Goal: Information Seeking & Learning: Learn about a topic

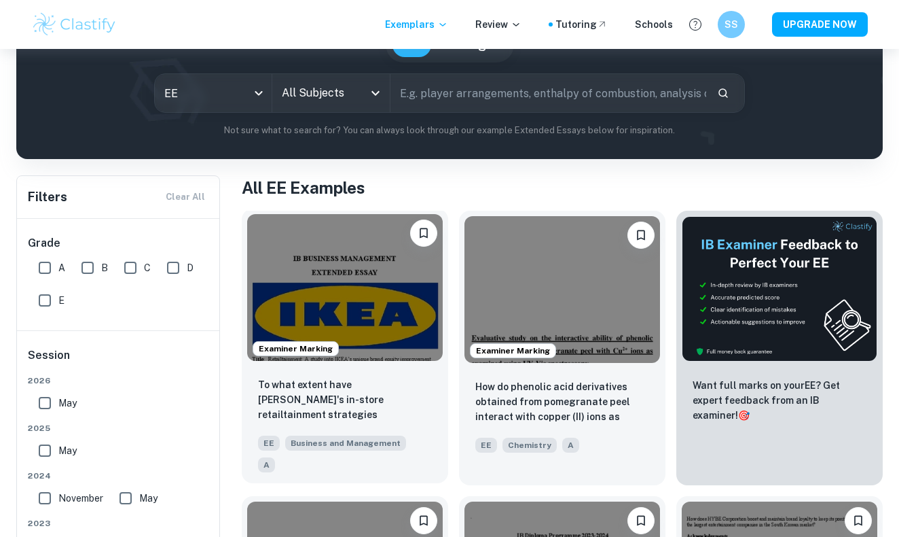
scroll to position [140, 0]
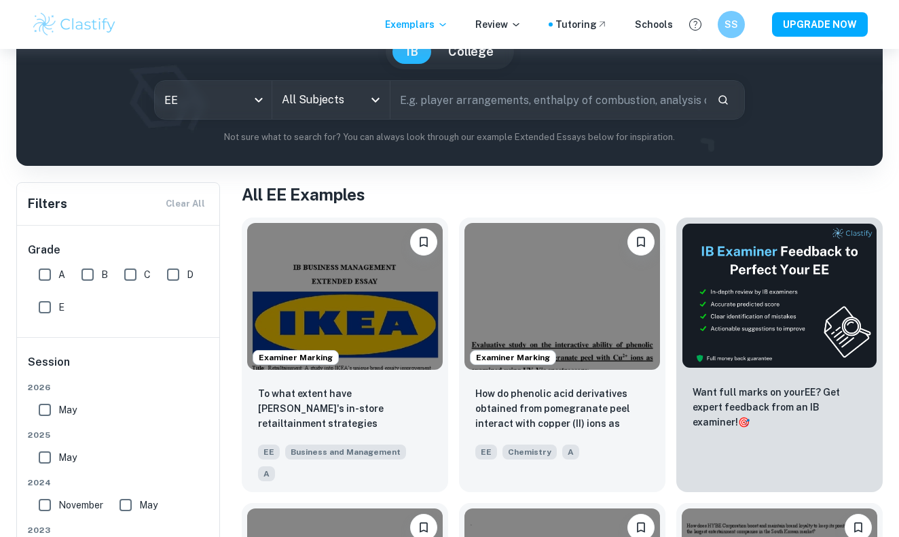
click at [41, 269] on input "A" at bounding box center [44, 274] width 27 height 27
checkbox input "true"
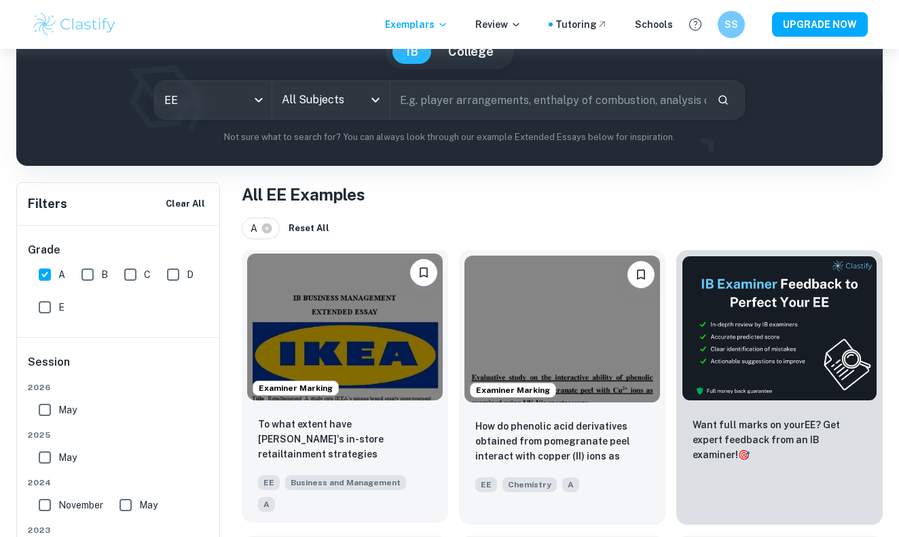
click at [339, 336] on img at bounding box center [345, 326] width 196 height 147
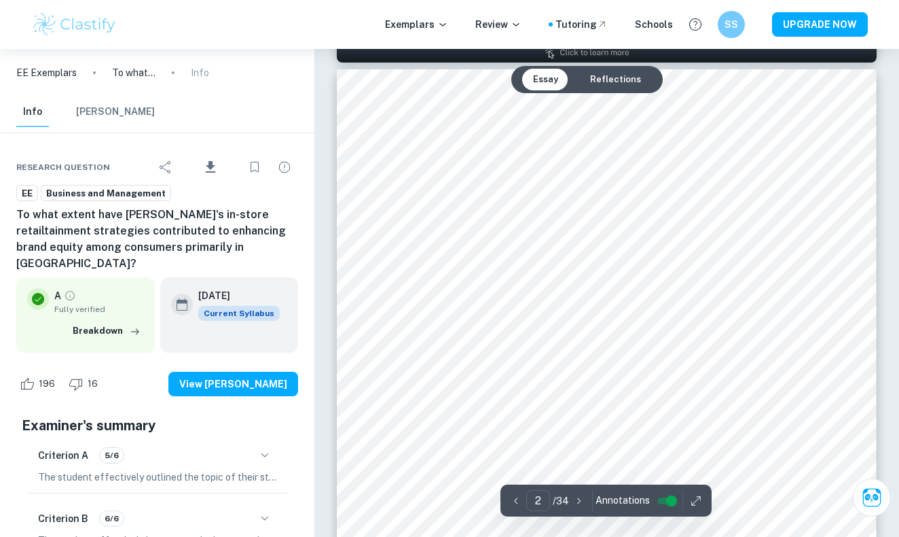
scroll to position [870, 0]
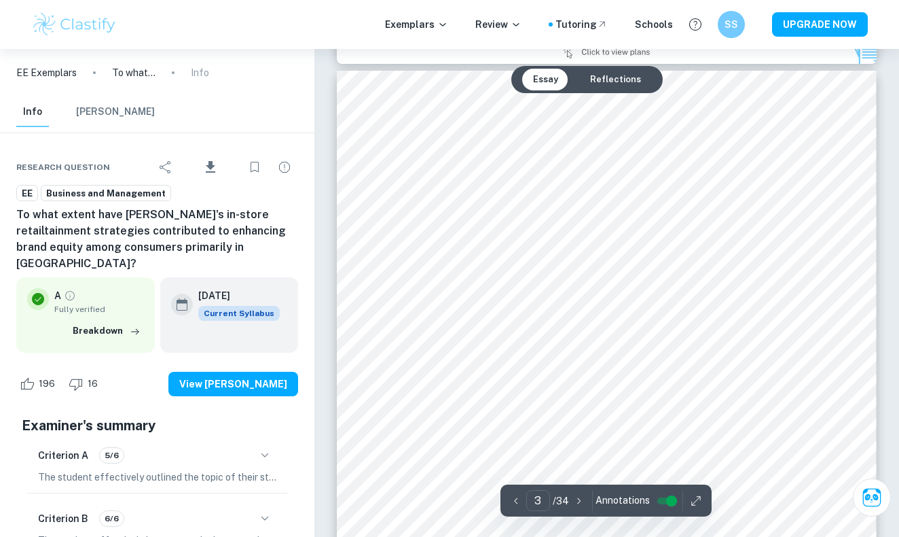
type input "2"
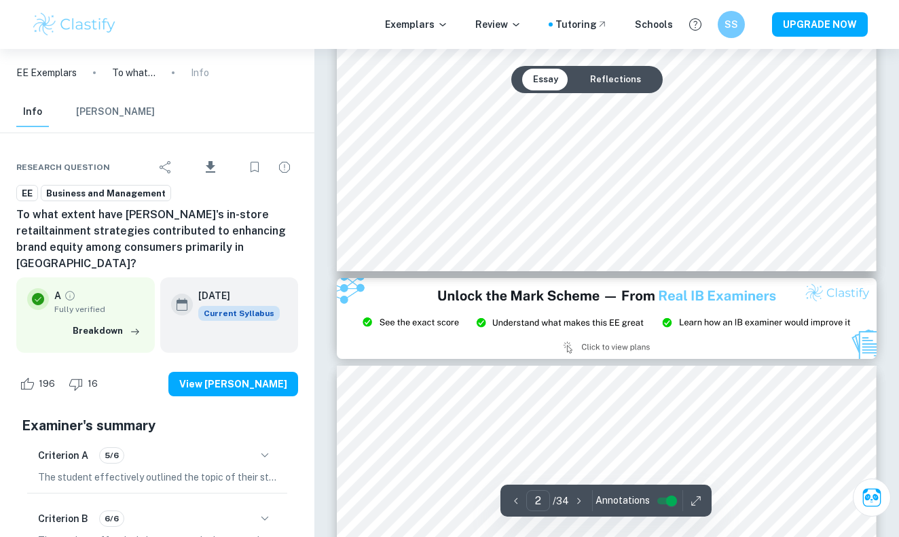
scroll to position [1070, 0]
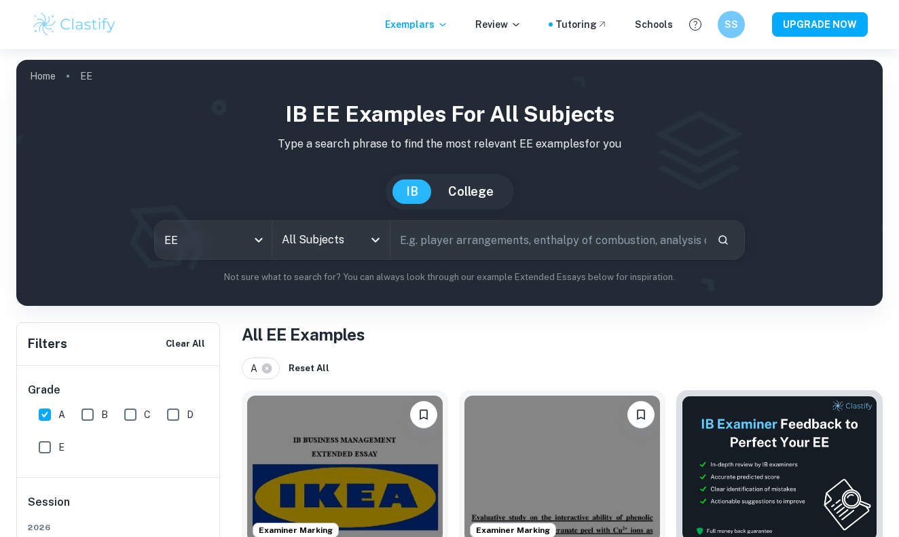
click at [317, 249] on input "All Subjects" at bounding box center [321, 240] width 85 height 26
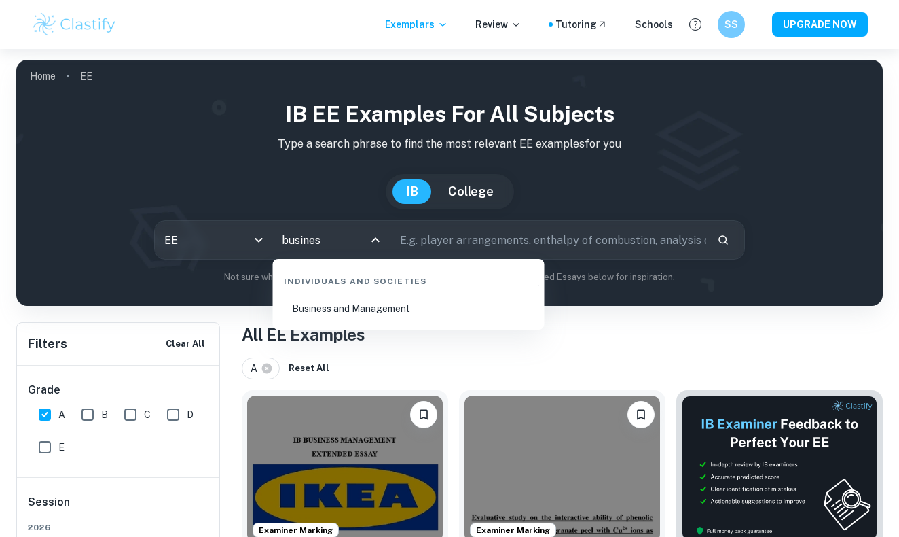
type input "business"
click at [444, 302] on li "Business and Management" at bounding box center [409, 308] width 261 height 31
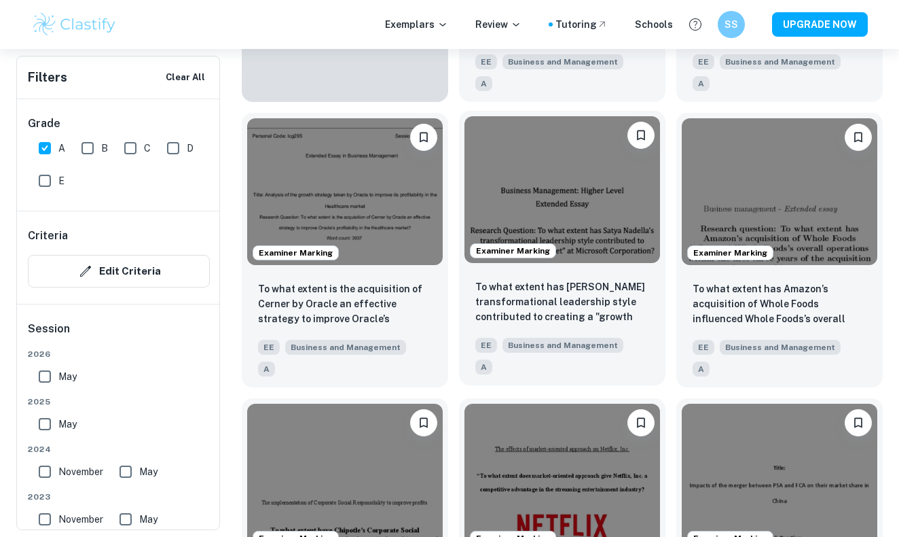
scroll to position [1486, 0]
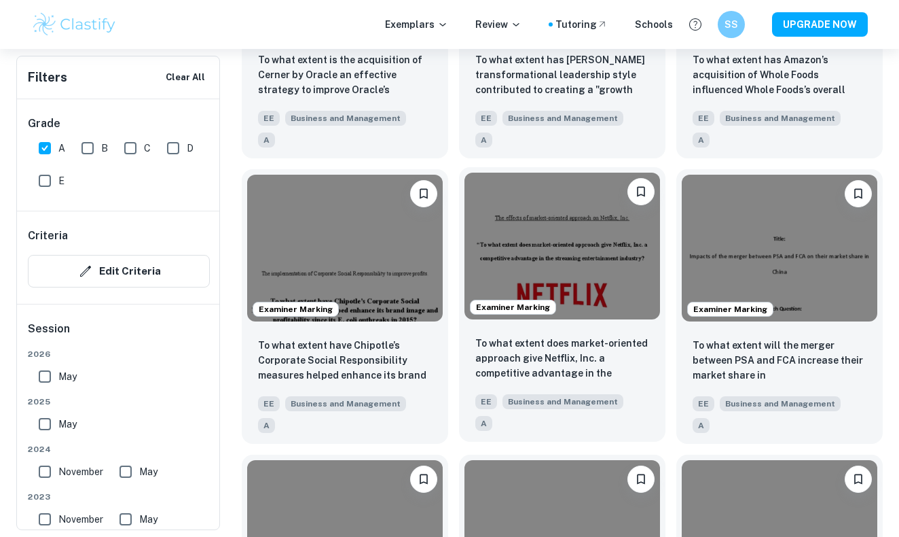
click at [590, 200] on img at bounding box center [563, 246] width 196 height 147
click at [575, 190] on img at bounding box center [563, 246] width 196 height 147
click at [546, 192] on img at bounding box center [563, 246] width 196 height 147
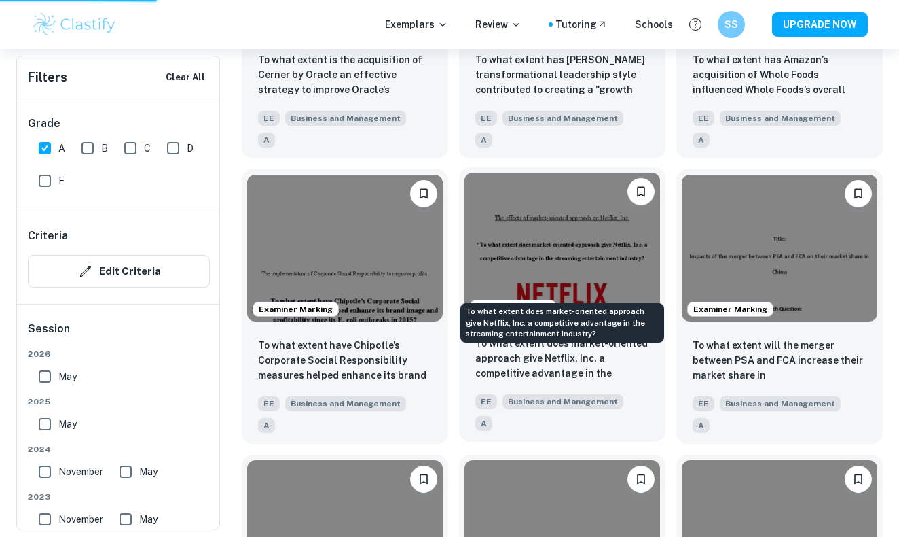
click at [500, 336] on p "To what extent does market-oriented approach give Netflix, Inc. a competitive a…" at bounding box center [563, 359] width 174 height 46
click at [516, 336] on p "To what extent does market-oriented approach give Netflix, Inc. a competitive a…" at bounding box center [563, 359] width 174 height 46
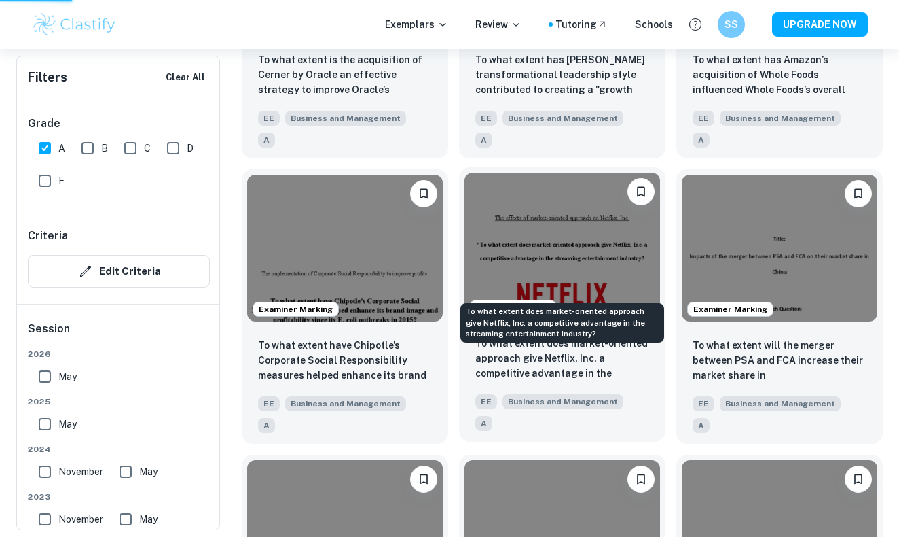
click at [516, 336] on p "To what extent does market-oriented approach give Netflix, Inc. a competitive a…" at bounding box center [563, 359] width 174 height 46
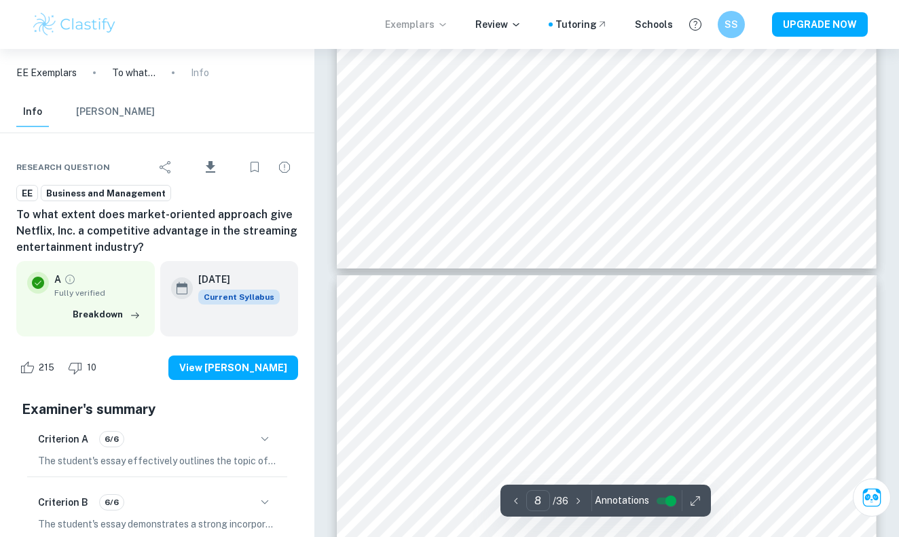
scroll to position [4905, 0]
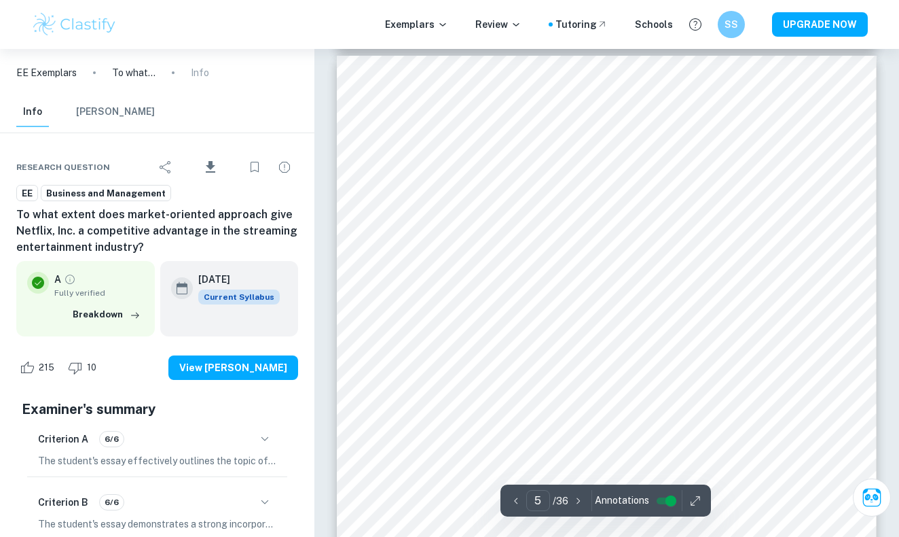
type input "4"
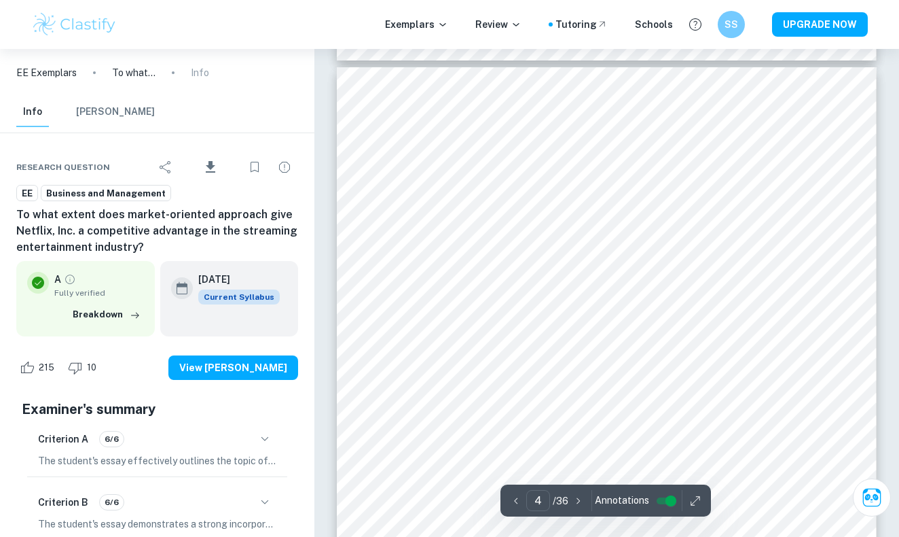
scroll to position [2113, 0]
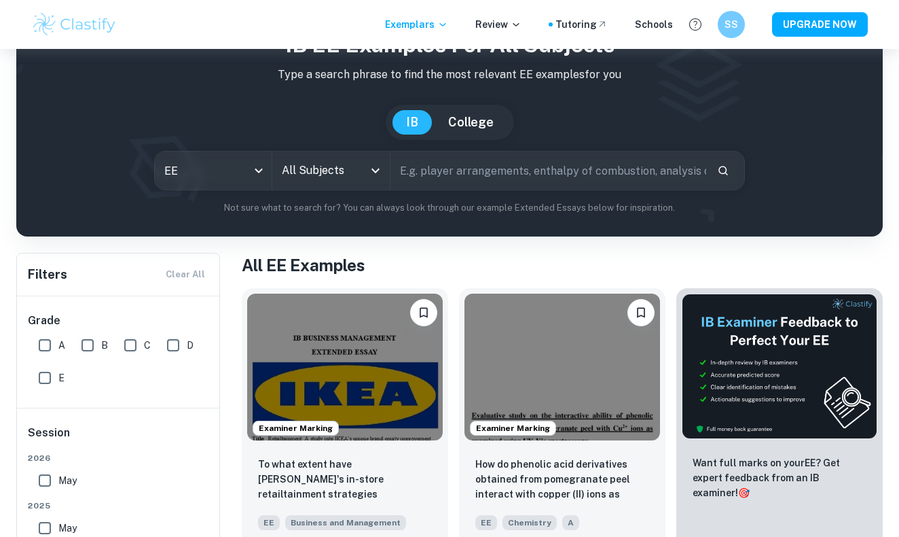
scroll to position [3, 0]
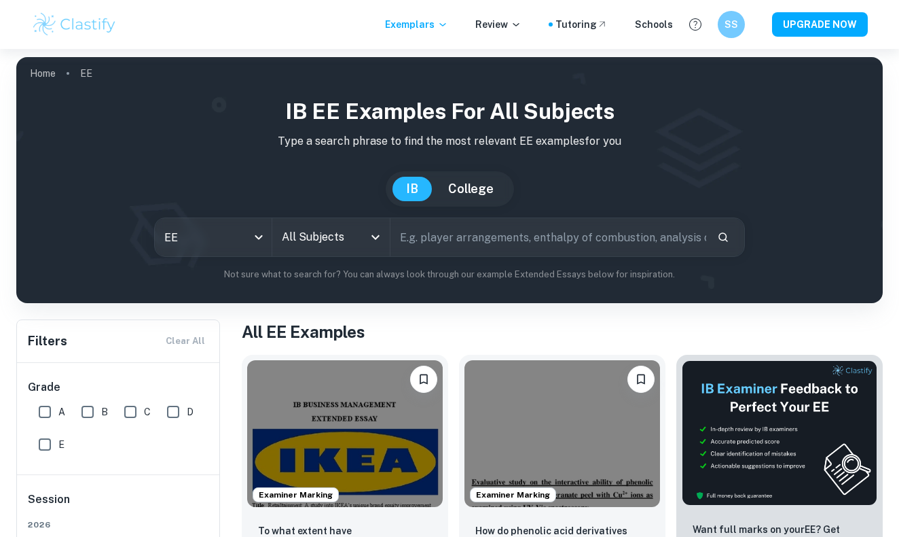
click at [328, 243] on input "All Subjects" at bounding box center [321, 237] width 85 height 26
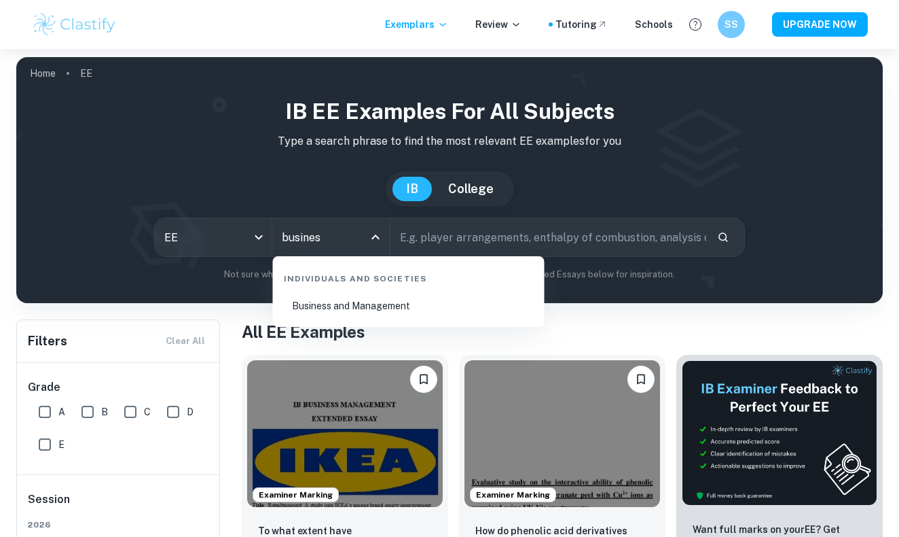
type input "business"
click at [393, 302] on li "Business and Management" at bounding box center [409, 305] width 261 height 31
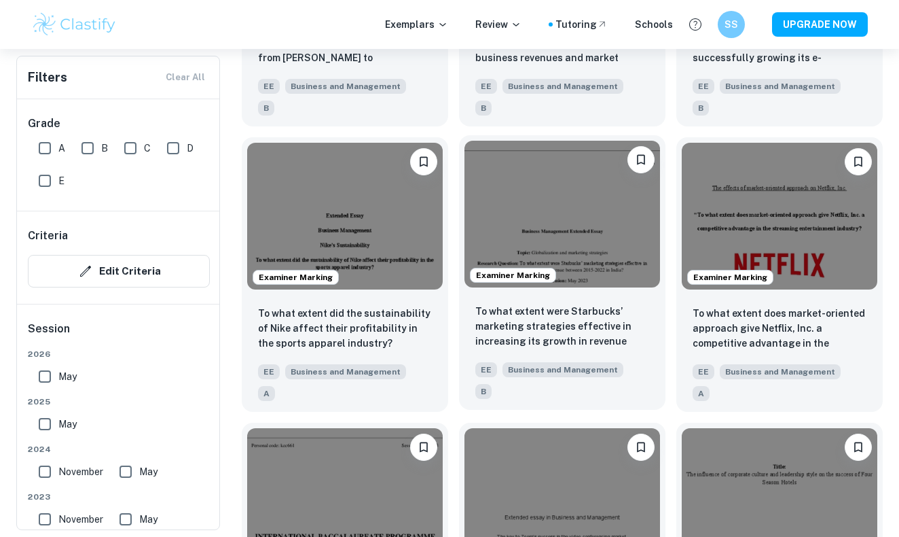
scroll to position [2783, 0]
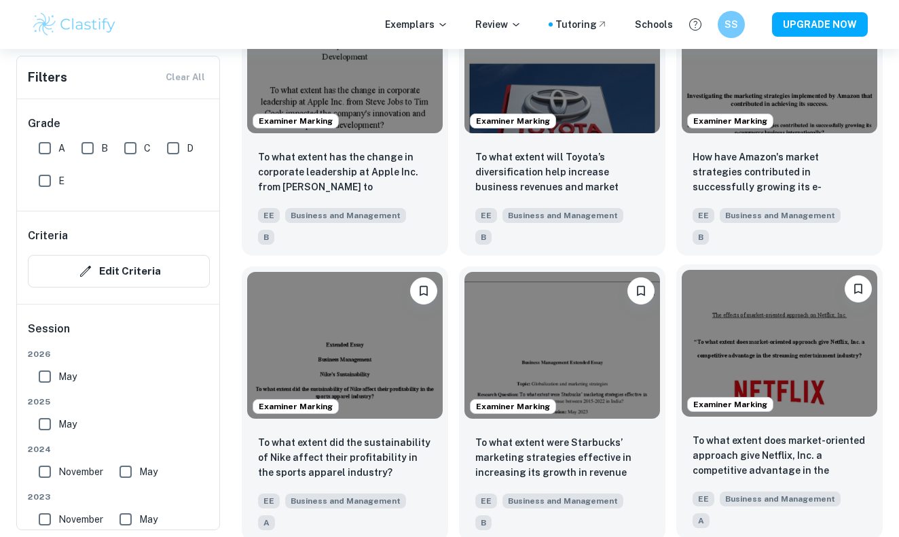
click at [829, 270] on img at bounding box center [780, 343] width 196 height 147
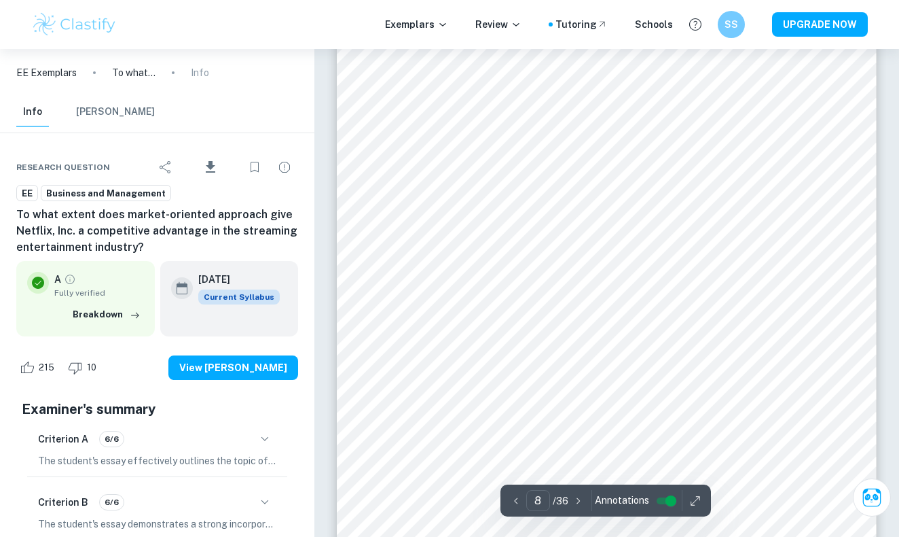
scroll to position [5157, 0]
type input "12"
